Goal: Task Accomplishment & Management: Use online tool/utility

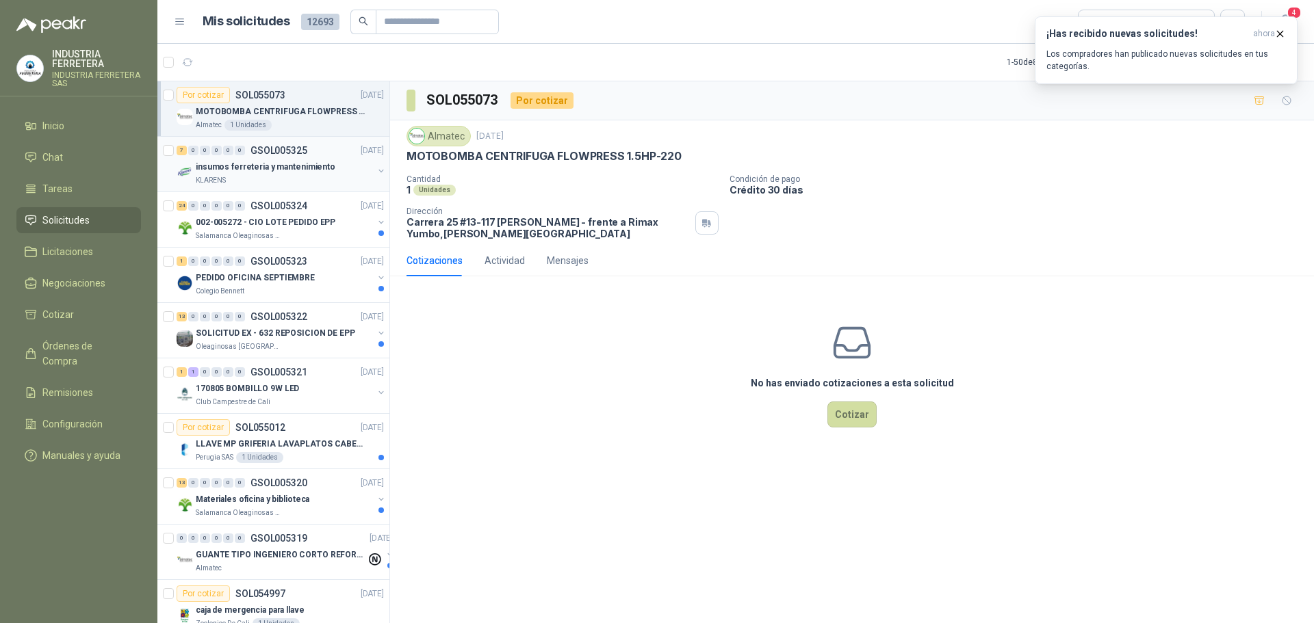
click at [313, 172] on p "insumos ferreteria y mantenimiento" at bounding box center [266, 167] width 140 height 13
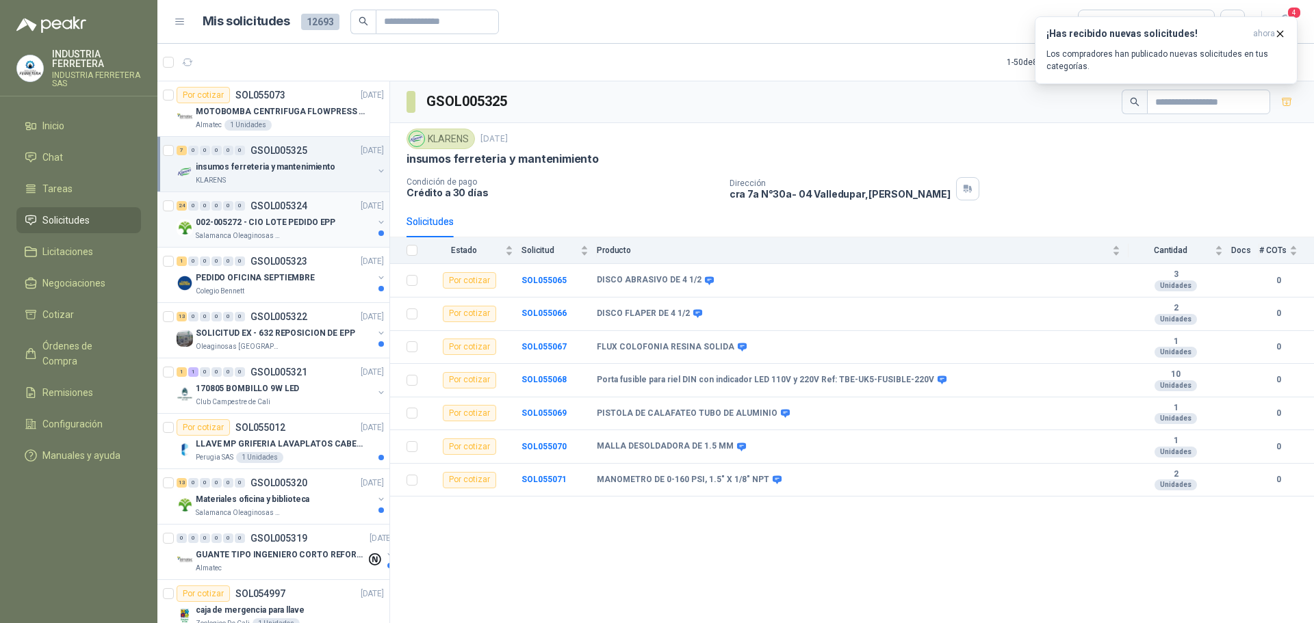
click at [329, 238] on div "Salamanca Oleaginosas SAS" at bounding box center [284, 236] width 177 height 11
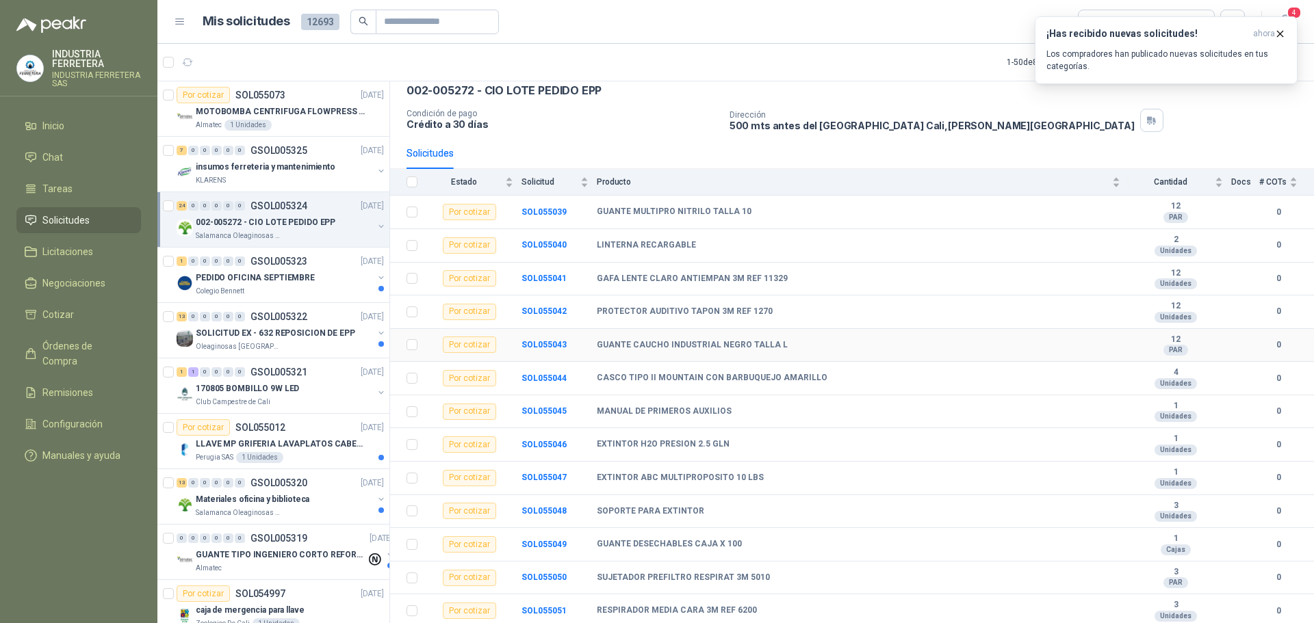
scroll to position [137, 0]
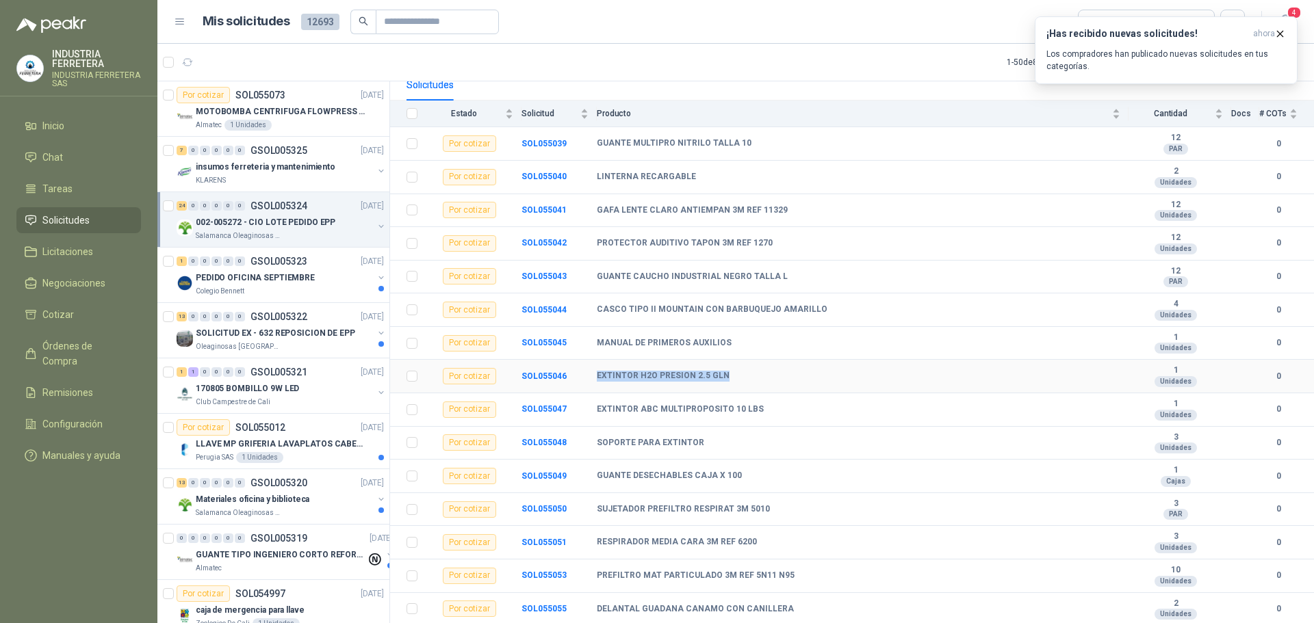
drag, startPoint x: 598, startPoint y: 376, endPoint x: 728, endPoint y: 380, distance: 130.0
click at [728, 380] on div "EXTINTOR H2O PRESION 2.5 GLN" at bounding box center [858, 376] width 523 height 11
copy b "EXTINTOR H2O PRESION 2.5 GLN"
drag, startPoint x: 594, startPoint y: 338, endPoint x: 732, endPoint y: 352, distance: 138.9
click at [732, 352] on tr "Por cotizar SOL055045 MANUAL DE PRIMEROS AUXILIOS 1 Unidades 0" at bounding box center [852, 344] width 924 height 34
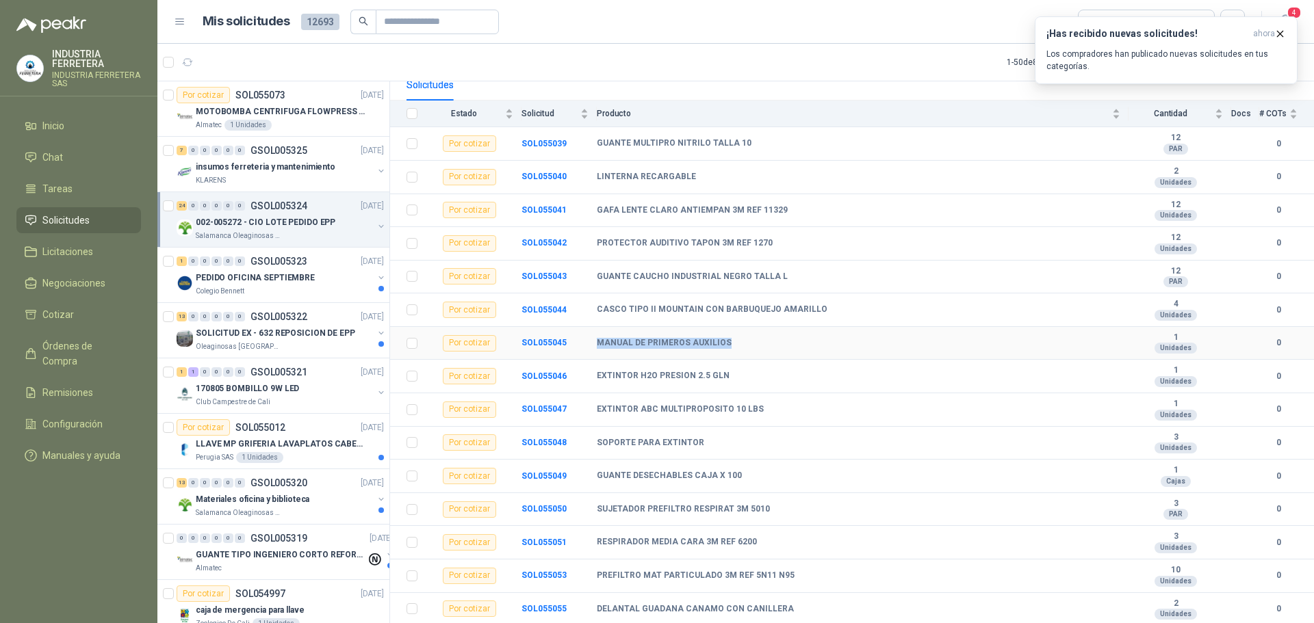
copy tr "MANUAL DE PRIMEROS AUXILIOS"
drag, startPoint x: 604, startPoint y: 411, endPoint x: 784, endPoint y: 419, distance: 180.1
click at [784, 419] on td "EXTINTOR ABC MULTIPROPOSITO 10 LBS" at bounding box center [863, 410] width 532 height 34
copy b "EXTINTOR ABC MULTIPROPOSITO 10 LBS"
drag, startPoint x: 595, startPoint y: 442, endPoint x: 713, endPoint y: 447, distance: 117.8
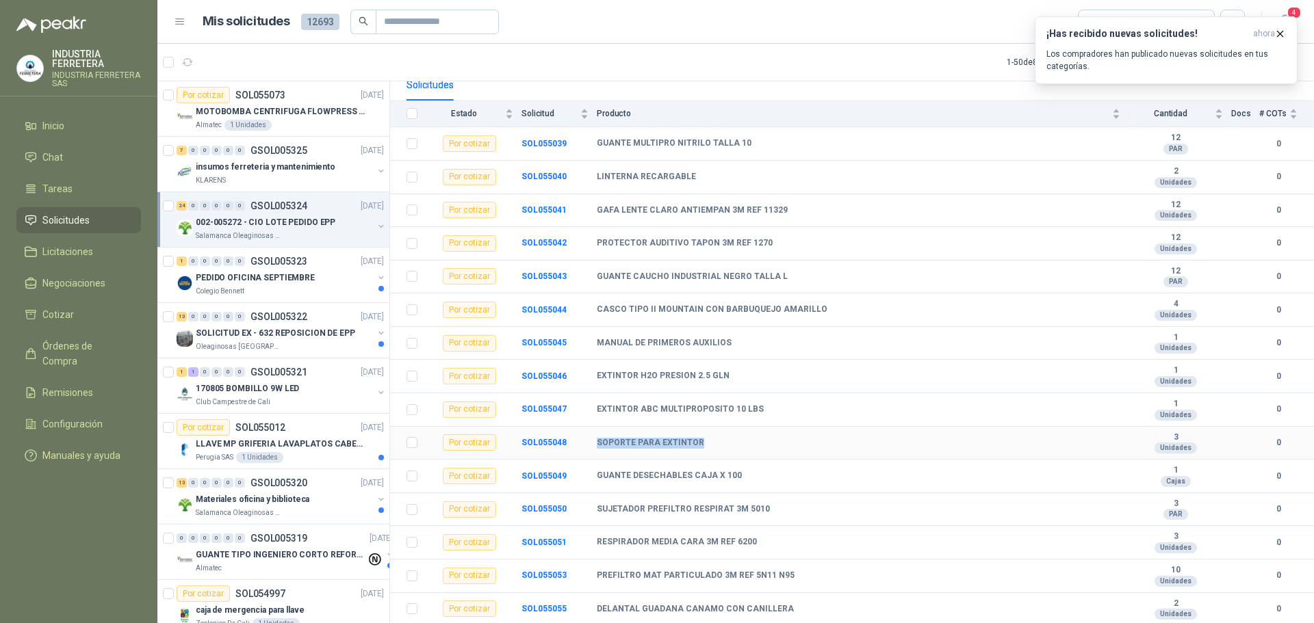
click at [713, 447] on tr "Por cotizar SOL055048 SOPORTE PARA EXTINTOR 3 Unidades 0" at bounding box center [852, 444] width 924 height 34
copy tr "SOPORTE PARA EXTINTOR"
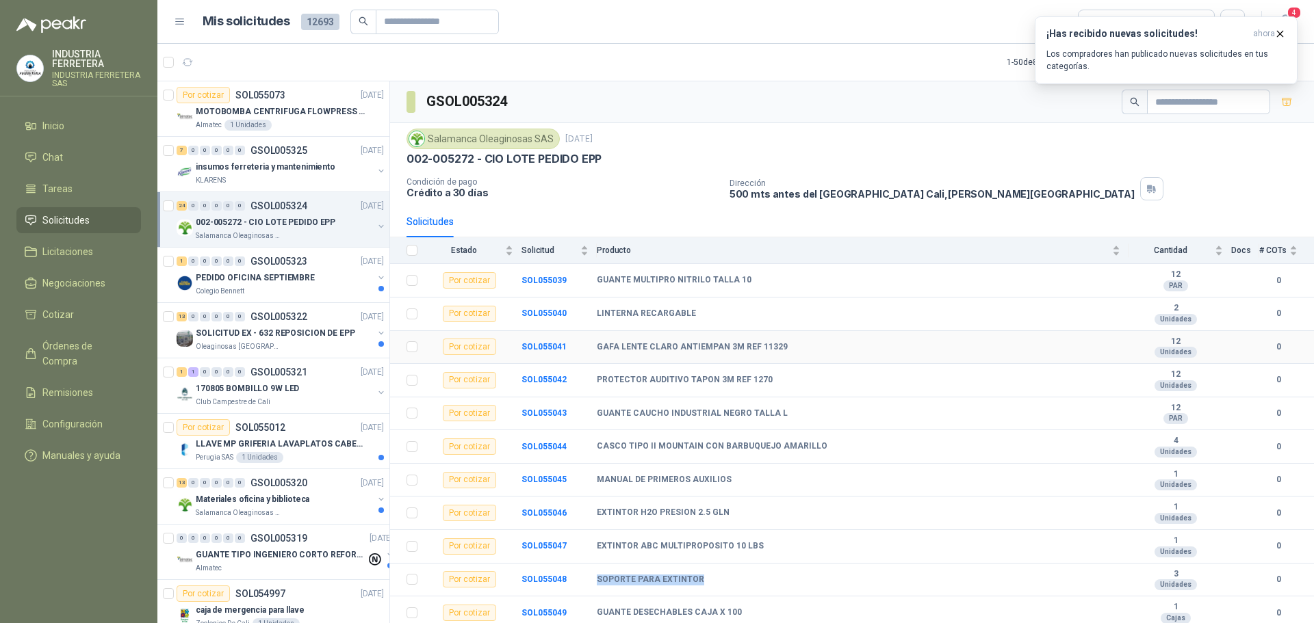
scroll to position [68, 0]
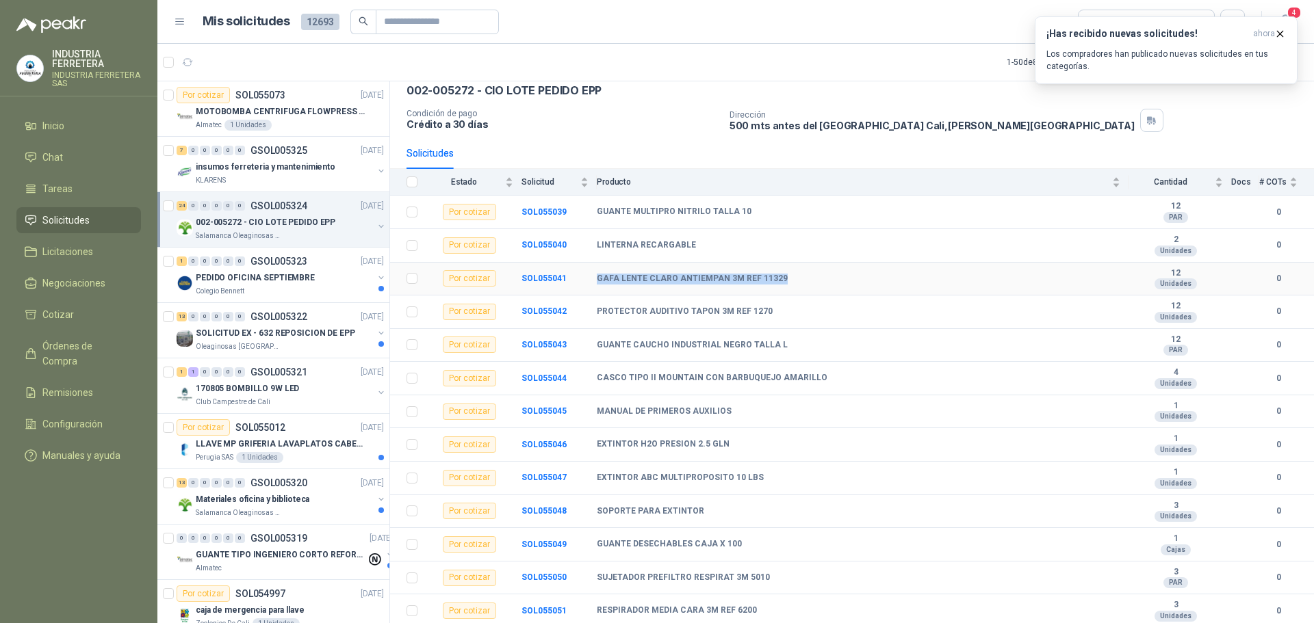
drag, startPoint x: 595, startPoint y: 280, endPoint x: 788, endPoint y: 286, distance: 193.1
click at [788, 286] on tr "Por cotizar SOL055041 GAFA LENTE CLARO ANTIEMPAN 3M REF 11329 12 Unidades 0" at bounding box center [852, 280] width 924 height 34
copy tr "GAFA LENTE CLARO ANTIEMPAN 3M REF 11329"
drag, startPoint x: 597, startPoint y: 311, endPoint x: 769, endPoint y: 313, distance: 172.4
click at [769, 313] on div "PROTECTOR AUDITIVO TAPON 3M REF 1270" at bounding box center [858, 312] width 523 height 11
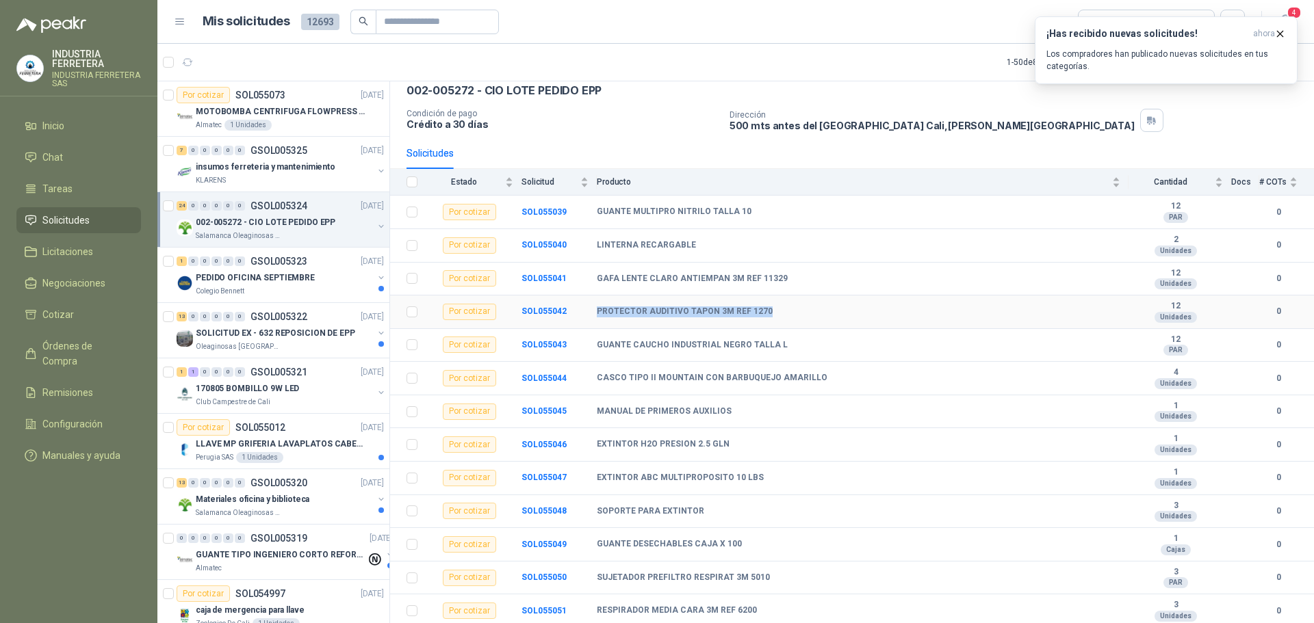
copy b "PROTECTOR AUDITIVO TAPON 3M REF 1270"
drag, startPoint x: 597, startPoint y: 343, endPoint x: 815, endPoint y: 354, distance: 218.5
click at [815, 354] on td "GUANTE CAUCHO INDUSTRIAL NEGRO TALLA L" at bounding box center [863, 346] width 532 height 34
copy b "GUANTE CAUCHO INDUSTRIAL NEGRO TALLA L"
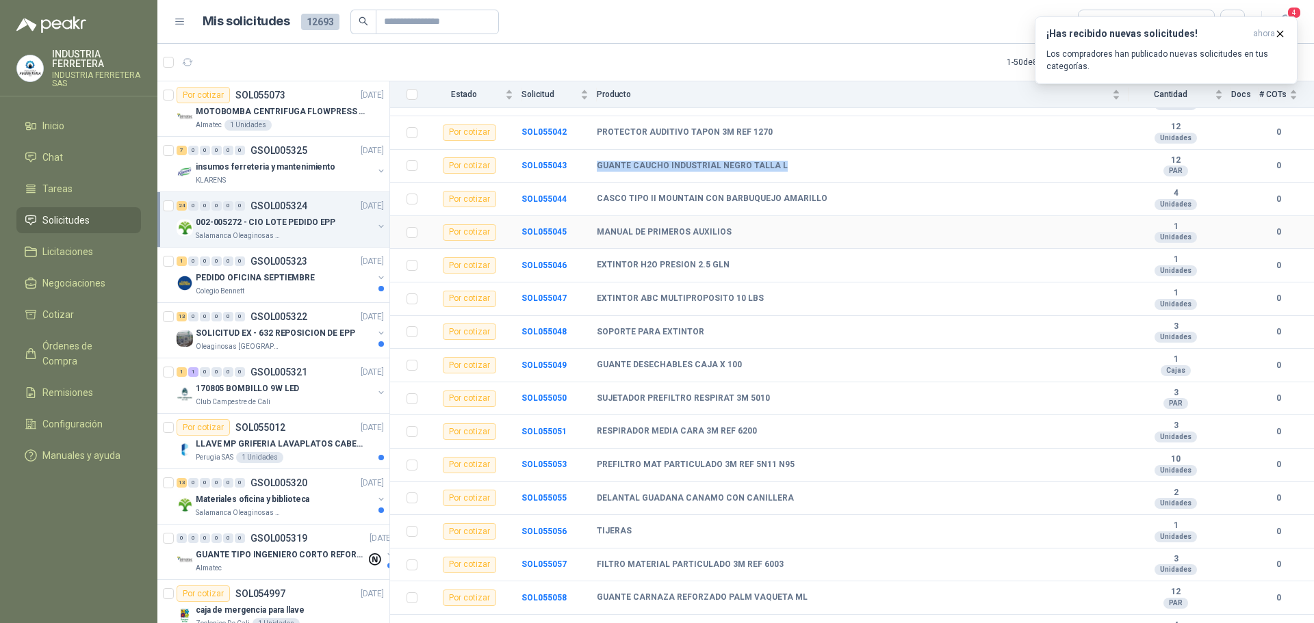
scroll to position [274, 0]
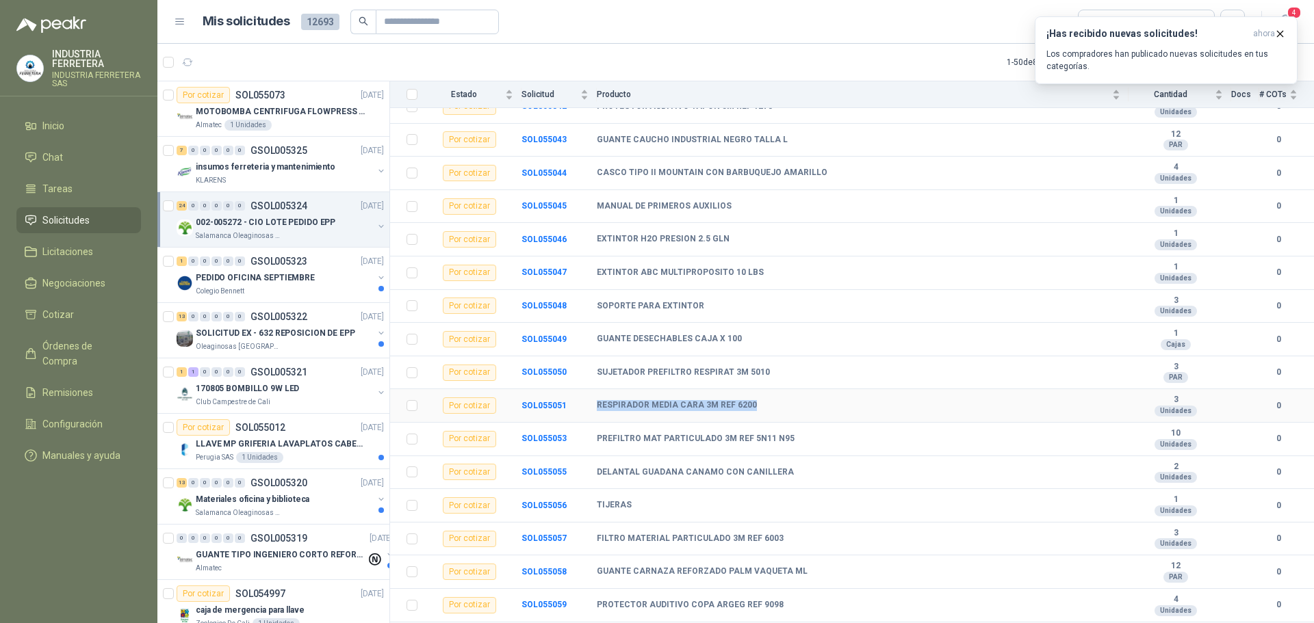
drag, startPoint x: 597, startPoint y: 406, endPoint x: 761, endPoint y: 408, distance: 163.5
click at [761, 408] on div "RESPIRADOR MEDIA CARA 3M REF 6200" at bounding box center [858, 405] width 523 height 11
copy b "RESPIRADOR MEDIA CARA 3M REF 6200"
drag, startPoint x: 597, startPoint y: 371, endPoint x: 776, endPoint y: 380, distance: 178.8
click at [776, 380] on td "SUJETADOR PREFILTRO RESPIRAT 3M 5010" at bounding box center [863, 373] width 532 height 34
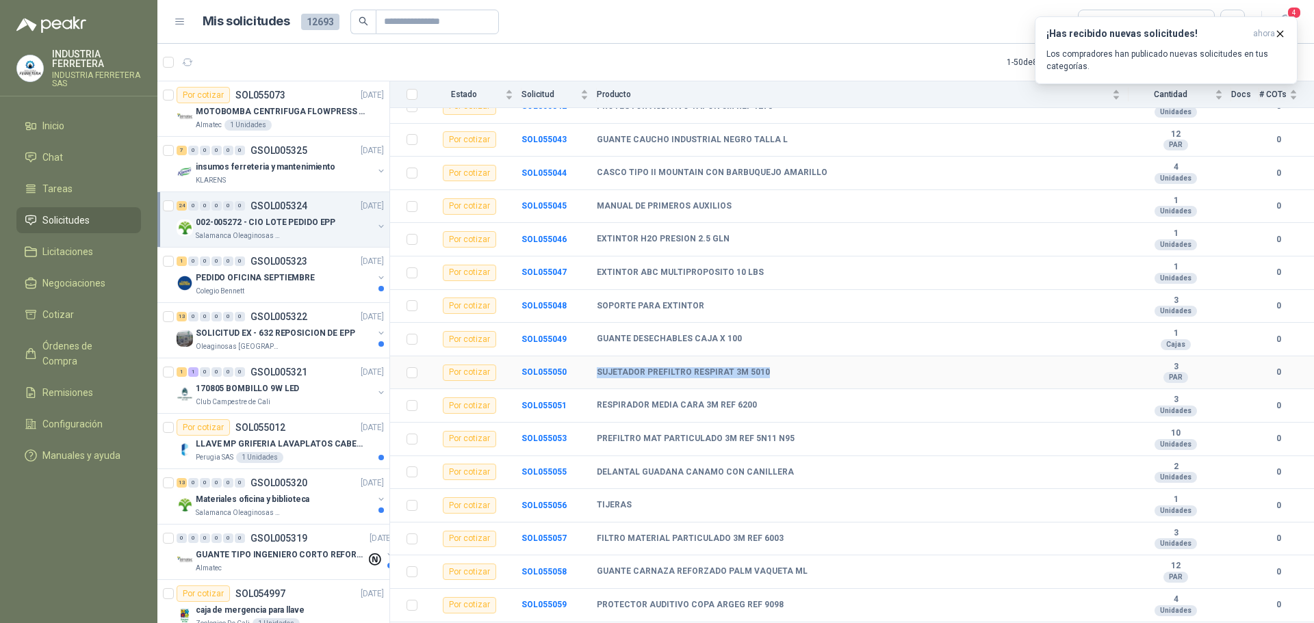
copy b "SUJETADOR PREFILTRO RESPIRAT 3M 5010"
drag, startPoint x: 601, startPoint y: 439, endPoint x: 801, endPoint y: 451, distance: 200.2
click at [801, 451] on tr "Por cotizar SOL055053 PREFILTRO MAT PARTICULADO 3M REF 5N11 N95 10 Unidades 0" at bounding box center [852, 440] width 924 height 34
copy tr "PREFILTRO MAT PARTICULADO 3M REF 5N11 N95"
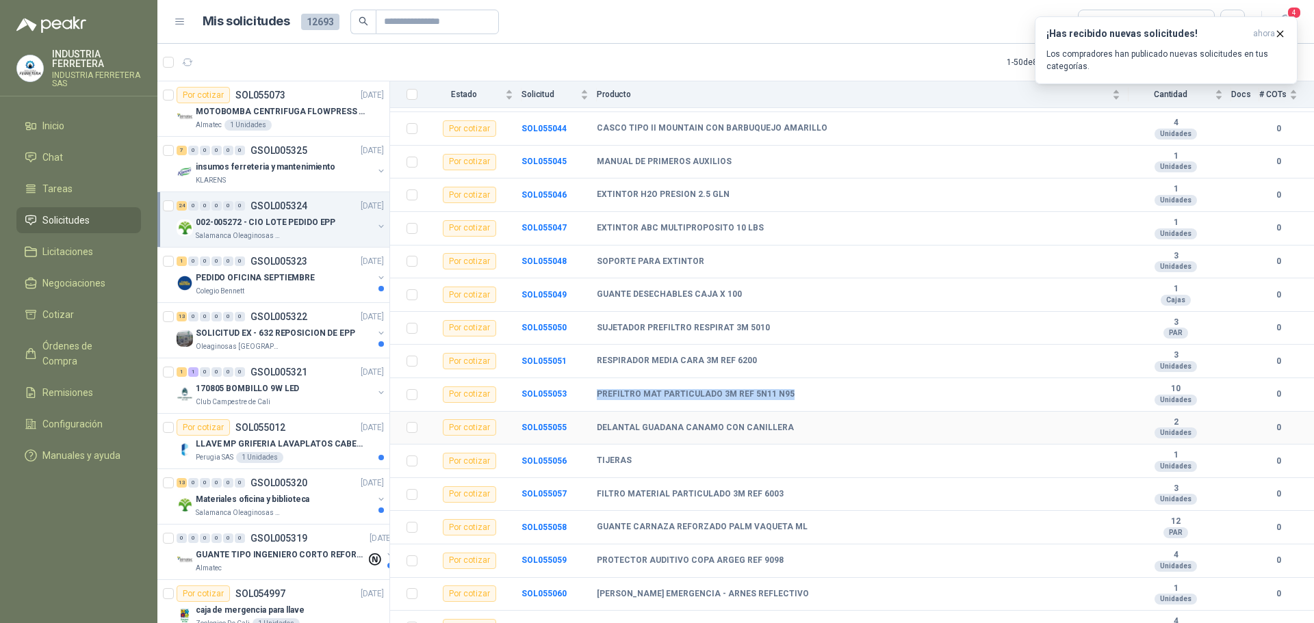
scroll to position [342, 0]
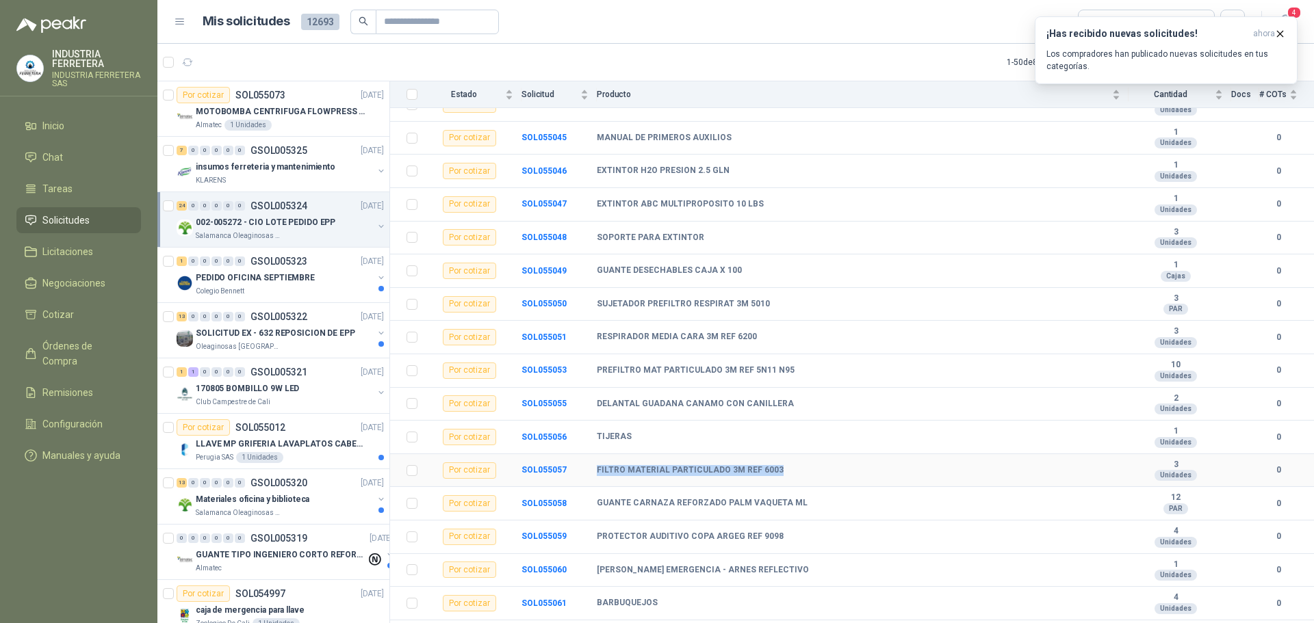
drag, startPoint x: 595, startPoint y: 473, endPoint x: 774, endPoint y: 483, distance: 178.9
click at [774, 483] on tr "Por cotizar SOL055057 FILTRO MATERIAL PARTICULADO 3M REF 6003 3 Unidades 0" at bounding box center [852, 471] width 924 height 34
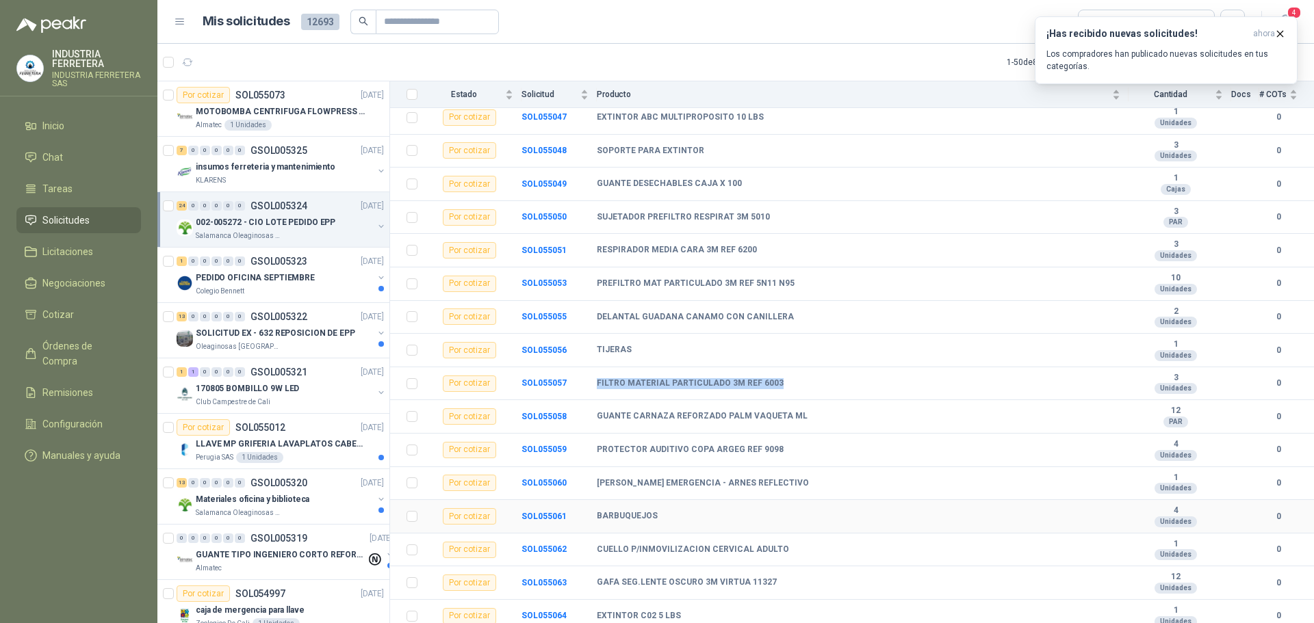
scroll to position [434, 0]
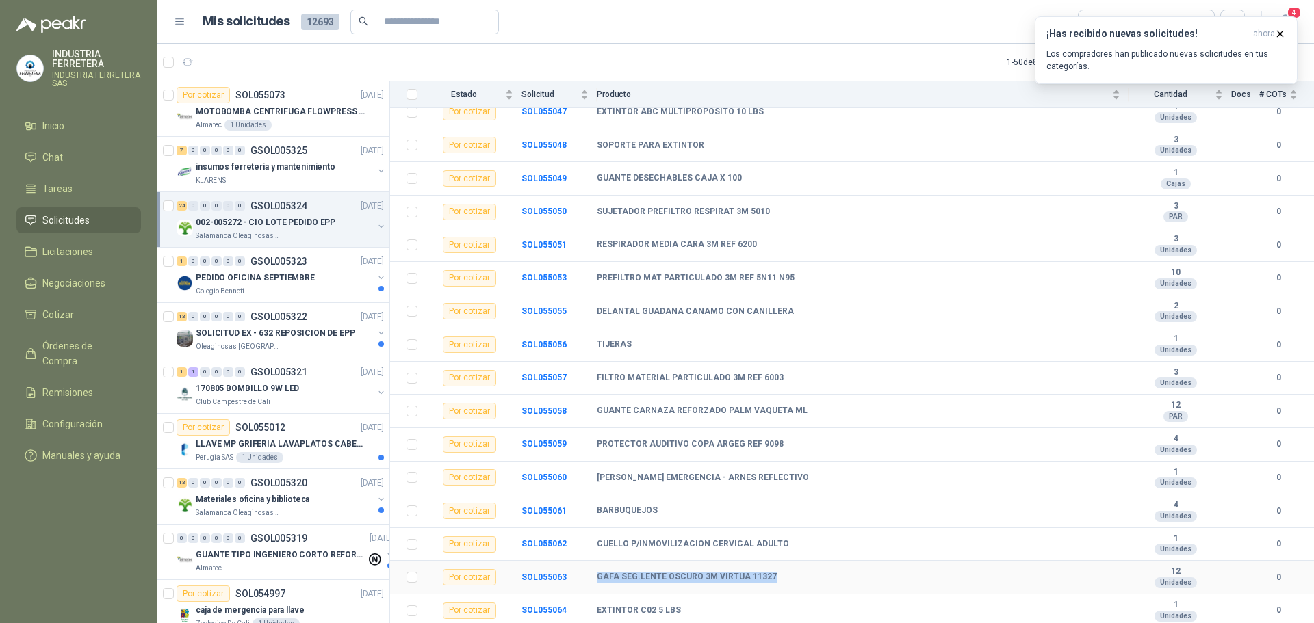
drag, startPoint x: 598, startPoint y: 573, endPoint x: 779, endPoint y: 575, distance: 180.7
click at [779, 575] on div "GAFA SEG.LENTE OSCURO 3M VIRTUA 11327" at bounding box center [858, 577] width 523 height 11
drag, startPoint x: 593, startPoint y: 546, endPoint x: 800, endPoint y: 554, distance: 206.8
click at [800, 554] on tr "Por cotizar SOL055062 CUELLO P/INMOVILIZACION CERVICAL ADULTO 1 Unidades 0" at bounding box center [852, 545] width 924 height 34
drag, startPoint x: 596, startPoint y: 610, endPoint x: 693, endPoint y: 624, distance: 98.2
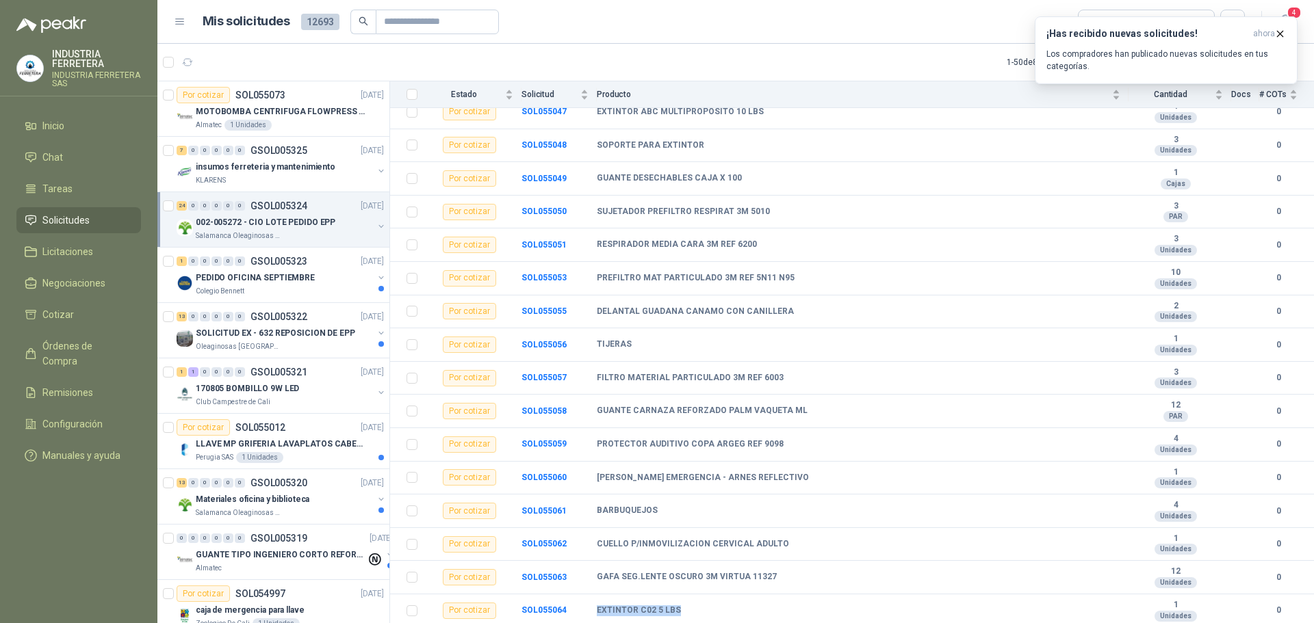
click at [693, 623] on html "INDUSTRIA FERRETERA INDUSTRIA FERRETERA SAS Inicio Chat Tareas Solicitudes Lici…" at bounding box center [657, 311] width 1314 height 623
